Goal: Information Seeking & Learning: Learn about a topic

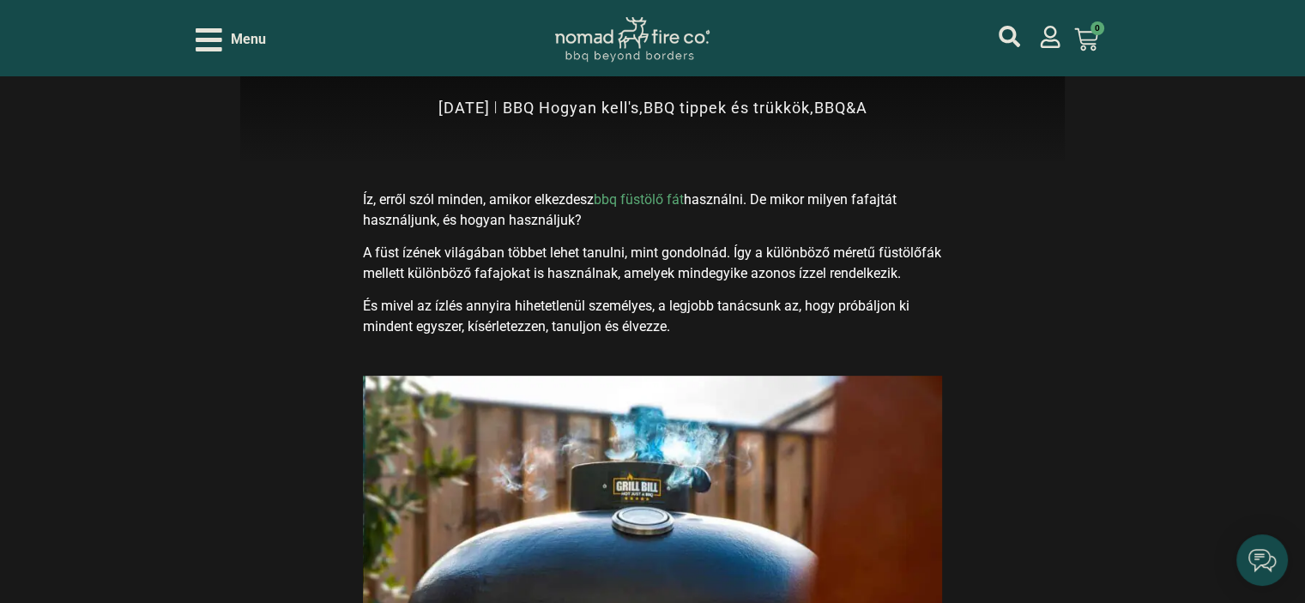
scroll to position [601, 0]
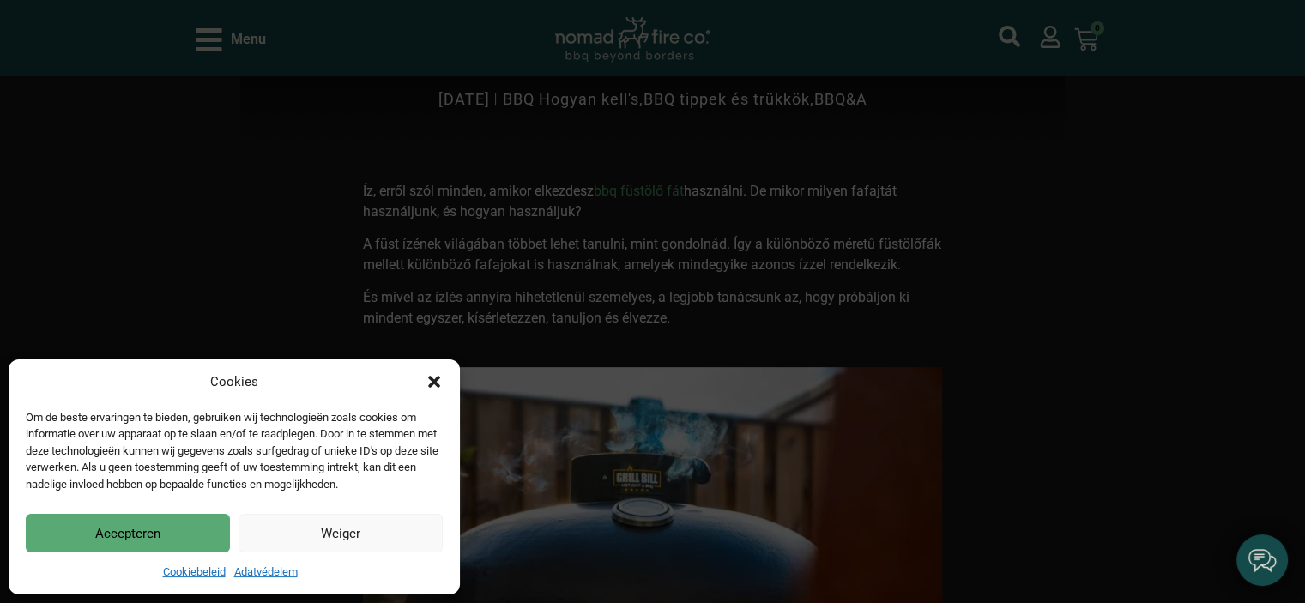
click at [429, 386] on icon "Párbeszéd bezárása" at bounding box center [434, 382] width 12 height 12
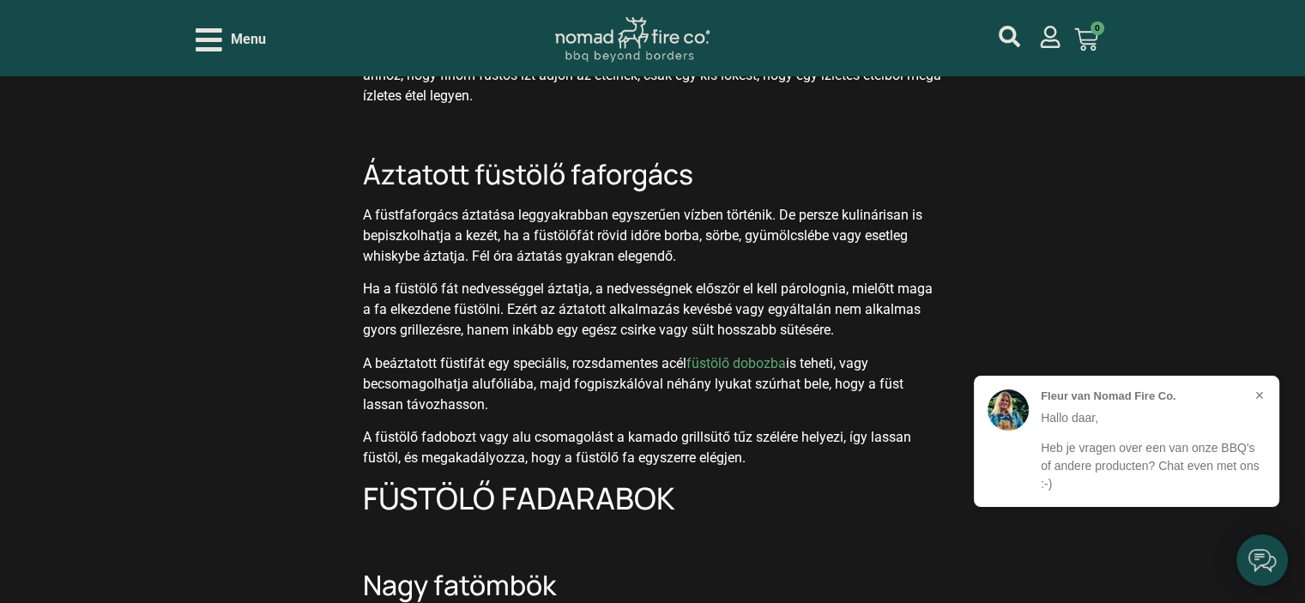
scroll to position [1630, 0]
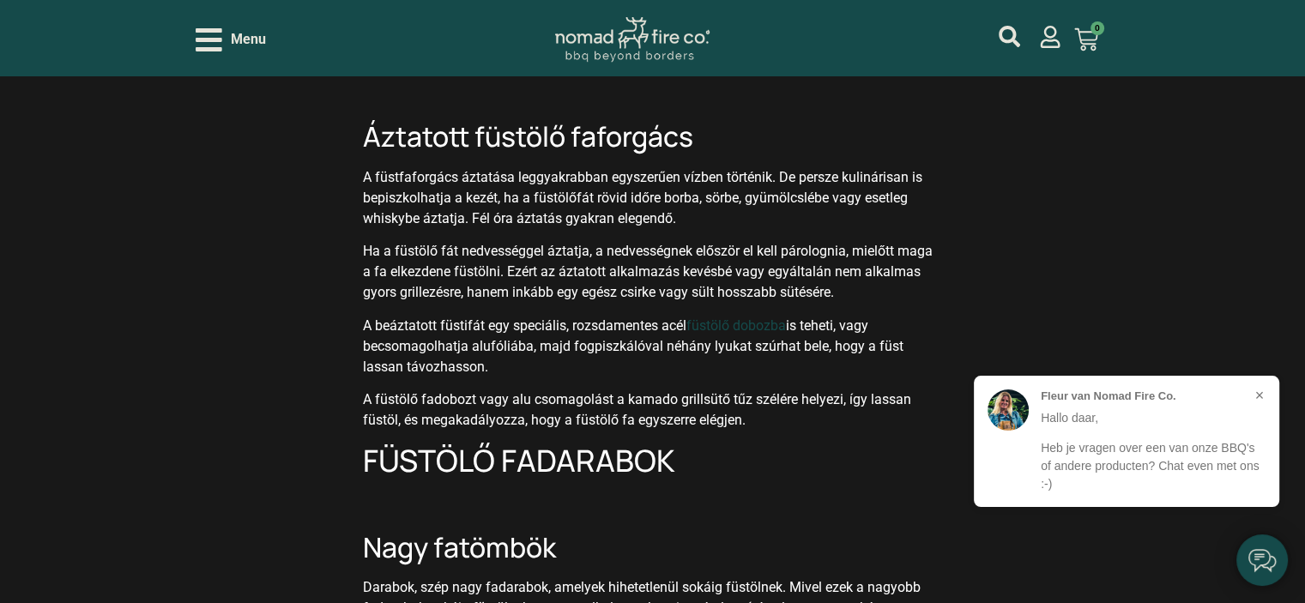
click at [731, 328] on link "füstölő dobozba" at bounding box center [736, 325] width 100 height 16
